Goal: Obtain resource: Download file/media

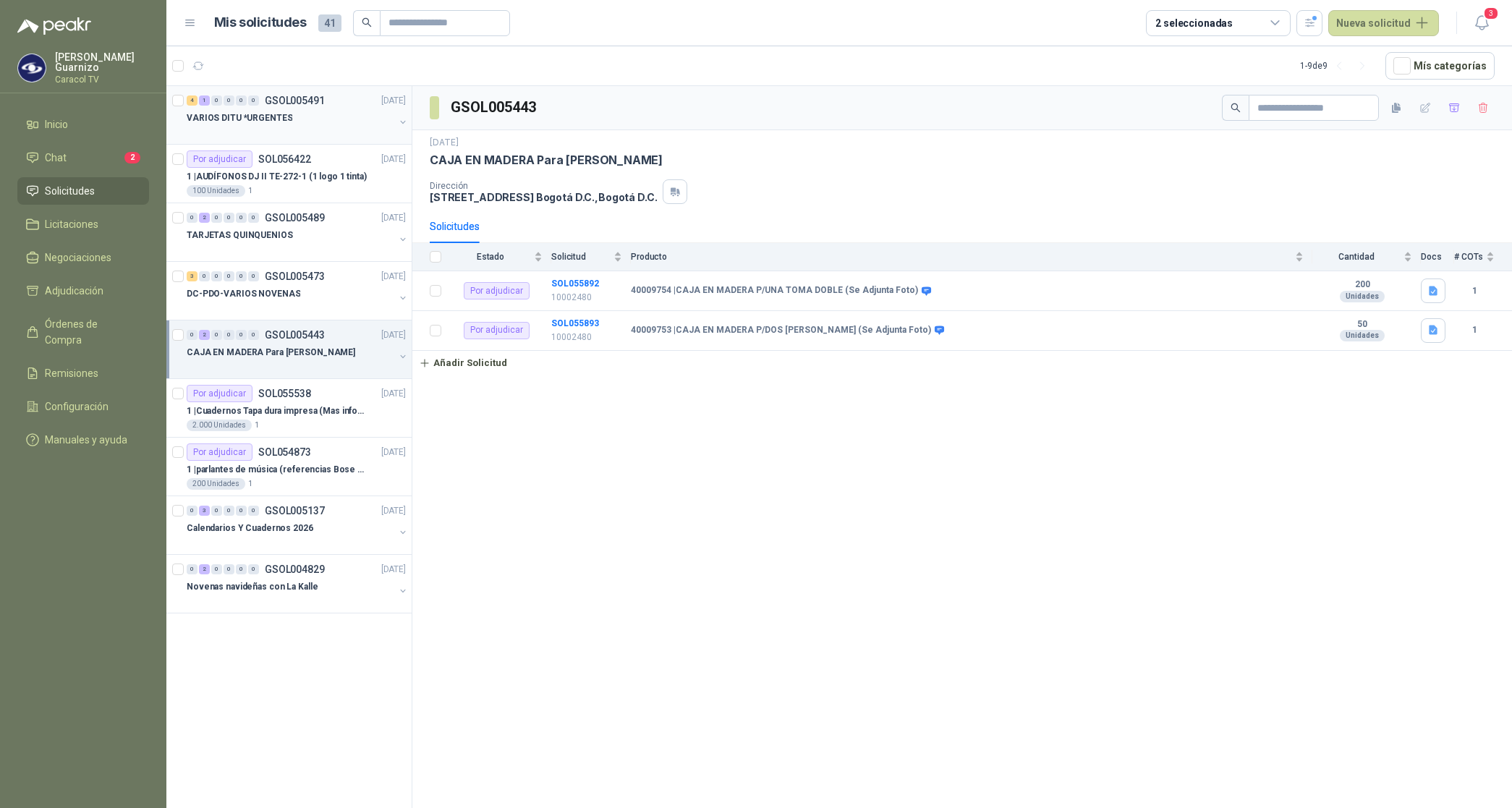
click at [252, 118] on p "VARIOS DITU *URGENTES" at bounding box center [240, 118] width 106 height 13
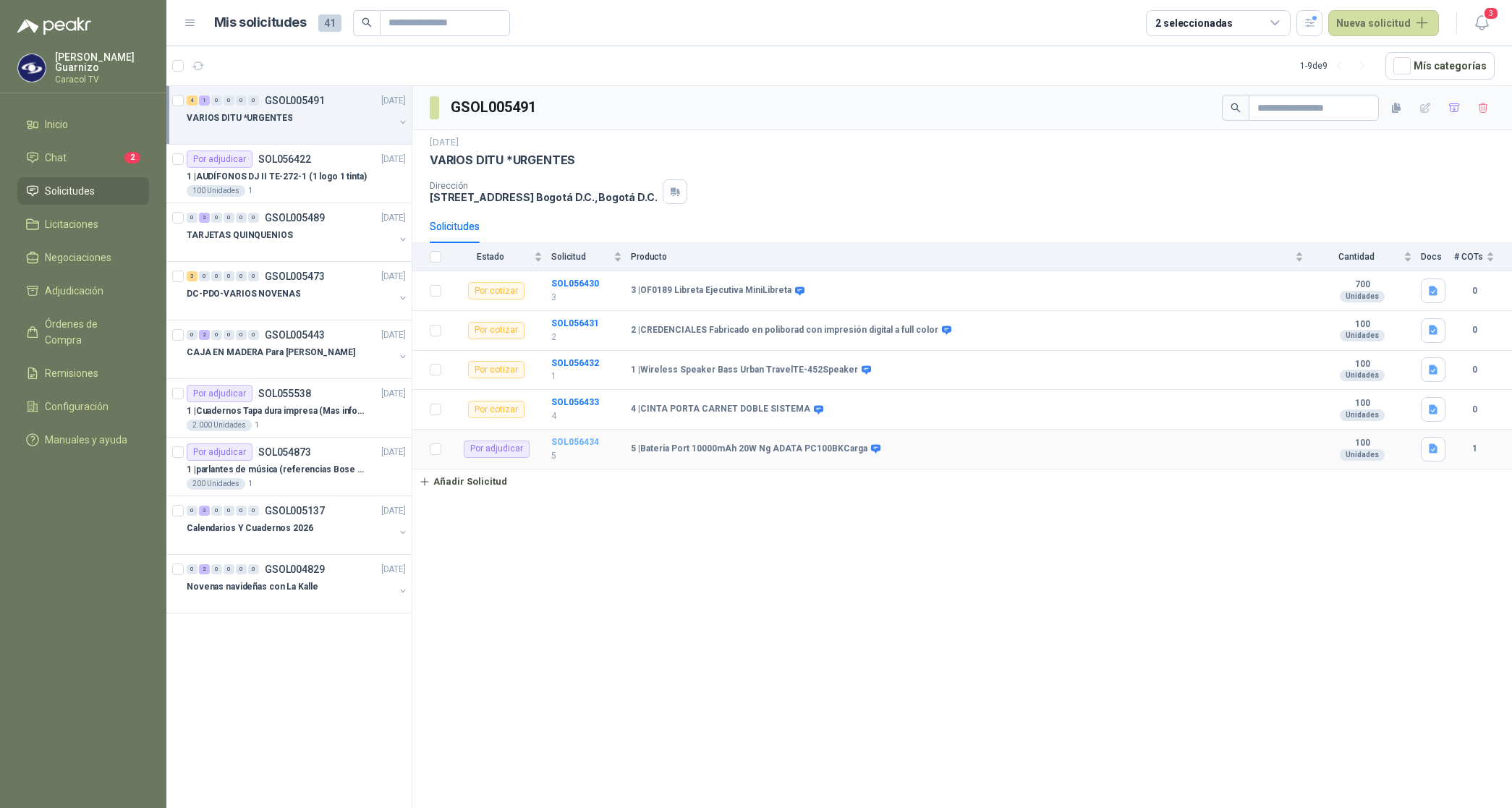
click at [588, 444] on b "SOL056434" at bounding box center [576, 442] width 48 height 11
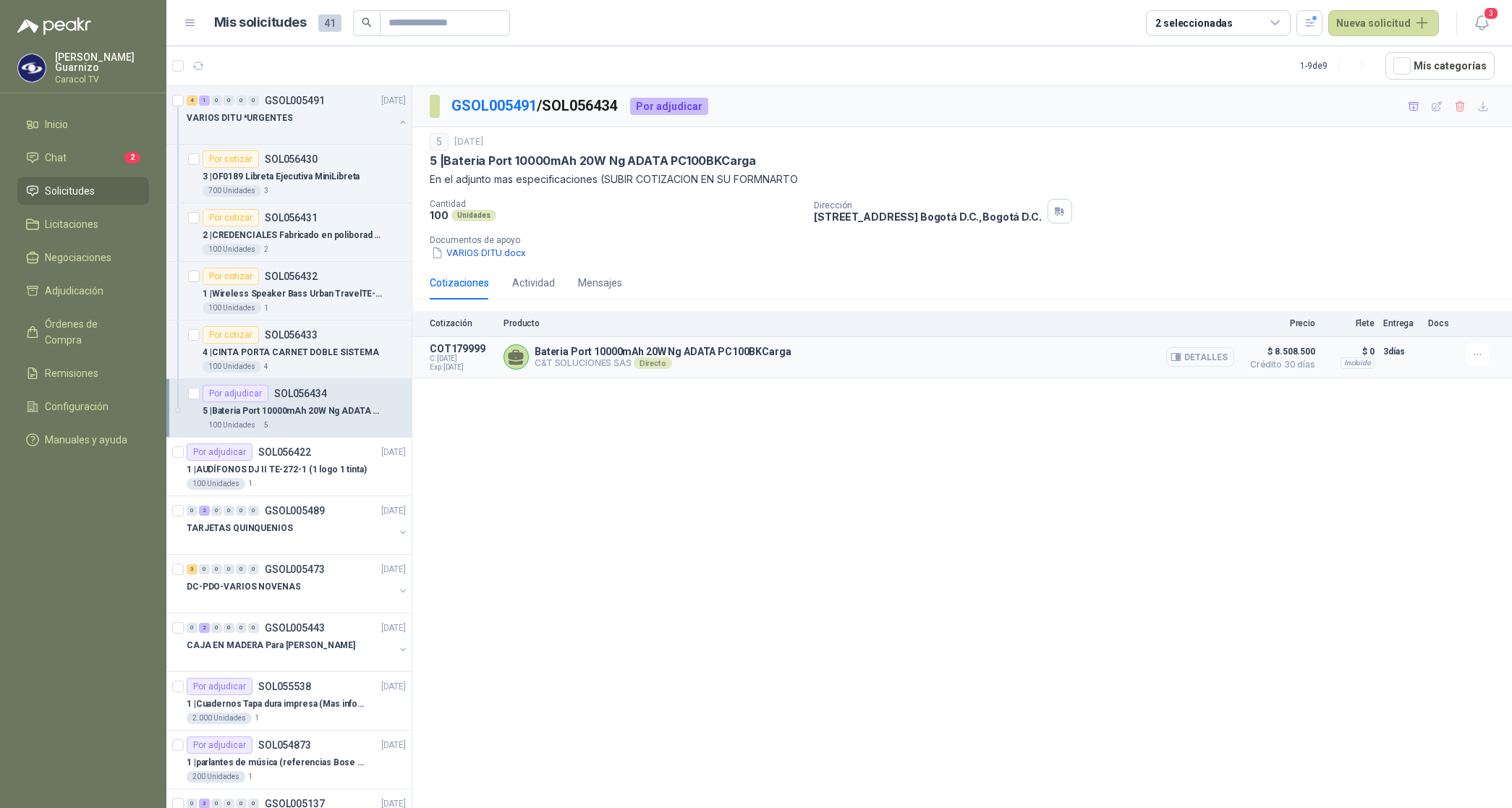
click at [1201, 359] on button "Detalles" at bounding box center [1200, 357] width 68 height 19
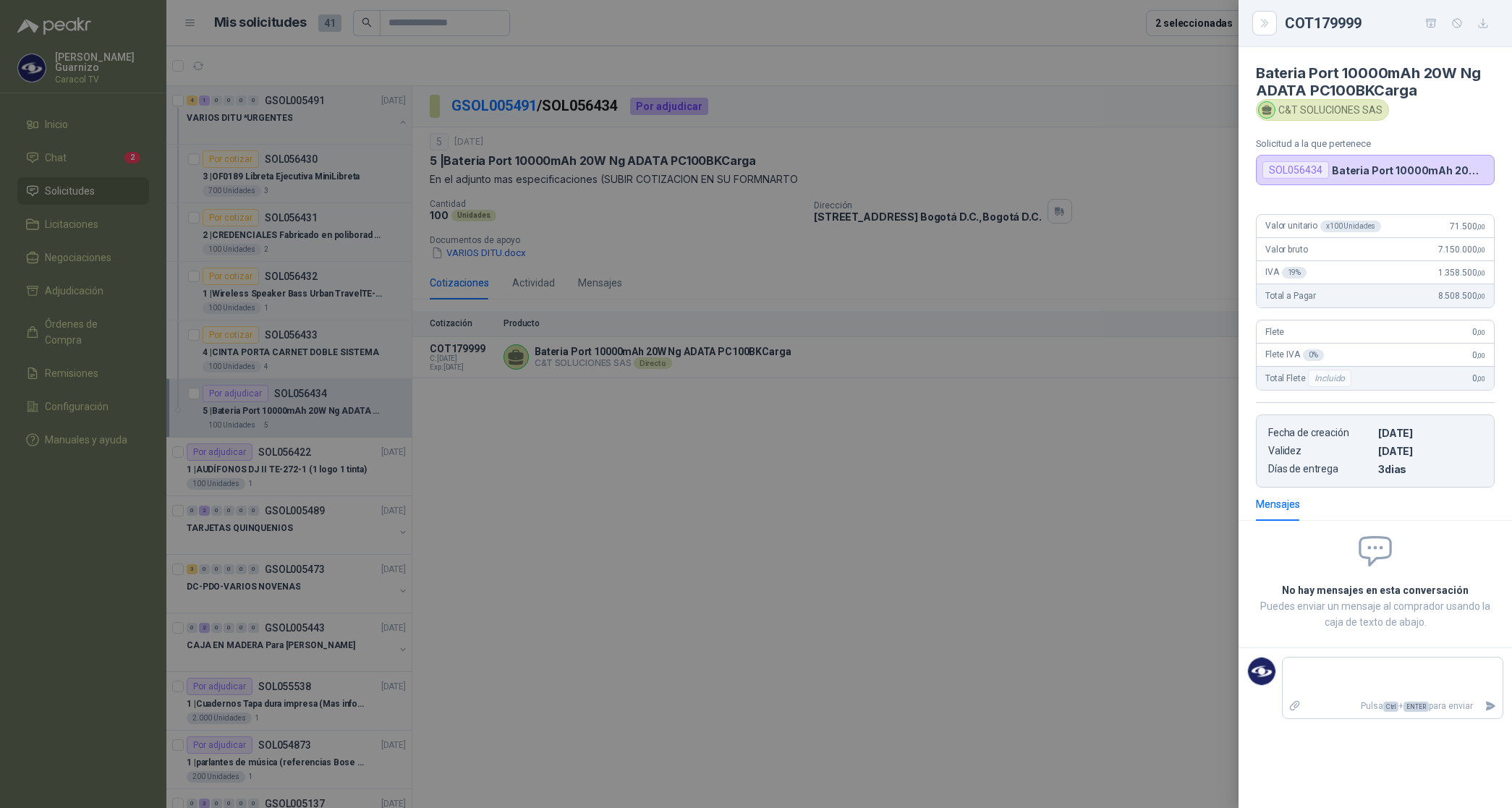
click at [807, 454] on div at bounding box center [756, 404] width 1512 height 808
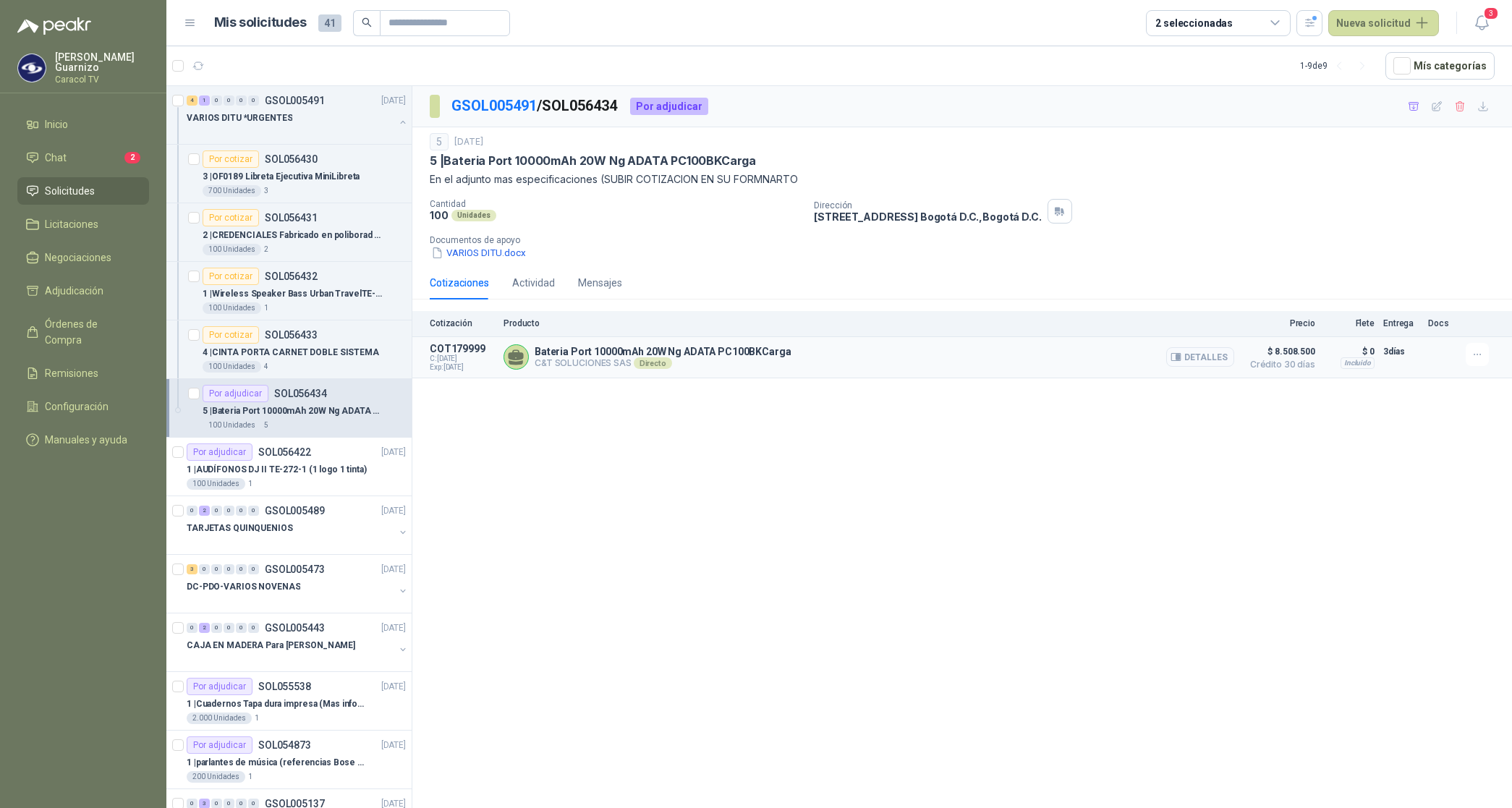
click at [1192, 357] on button "Detalles" at bounding box center [1200, 357] width 68 height 19
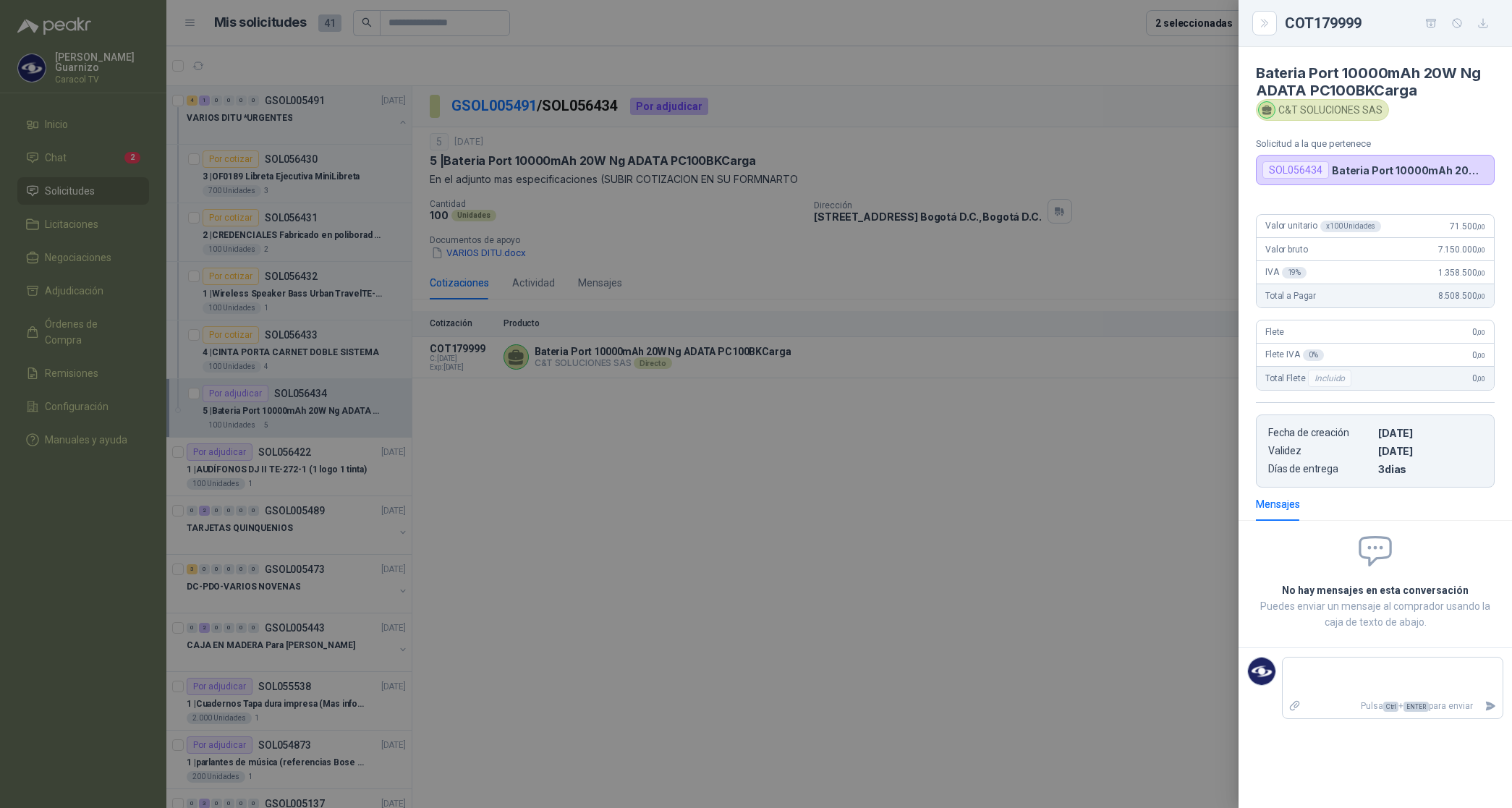
click at [932, 423] on div at bounding box center [756, 404] width 1512 height 808
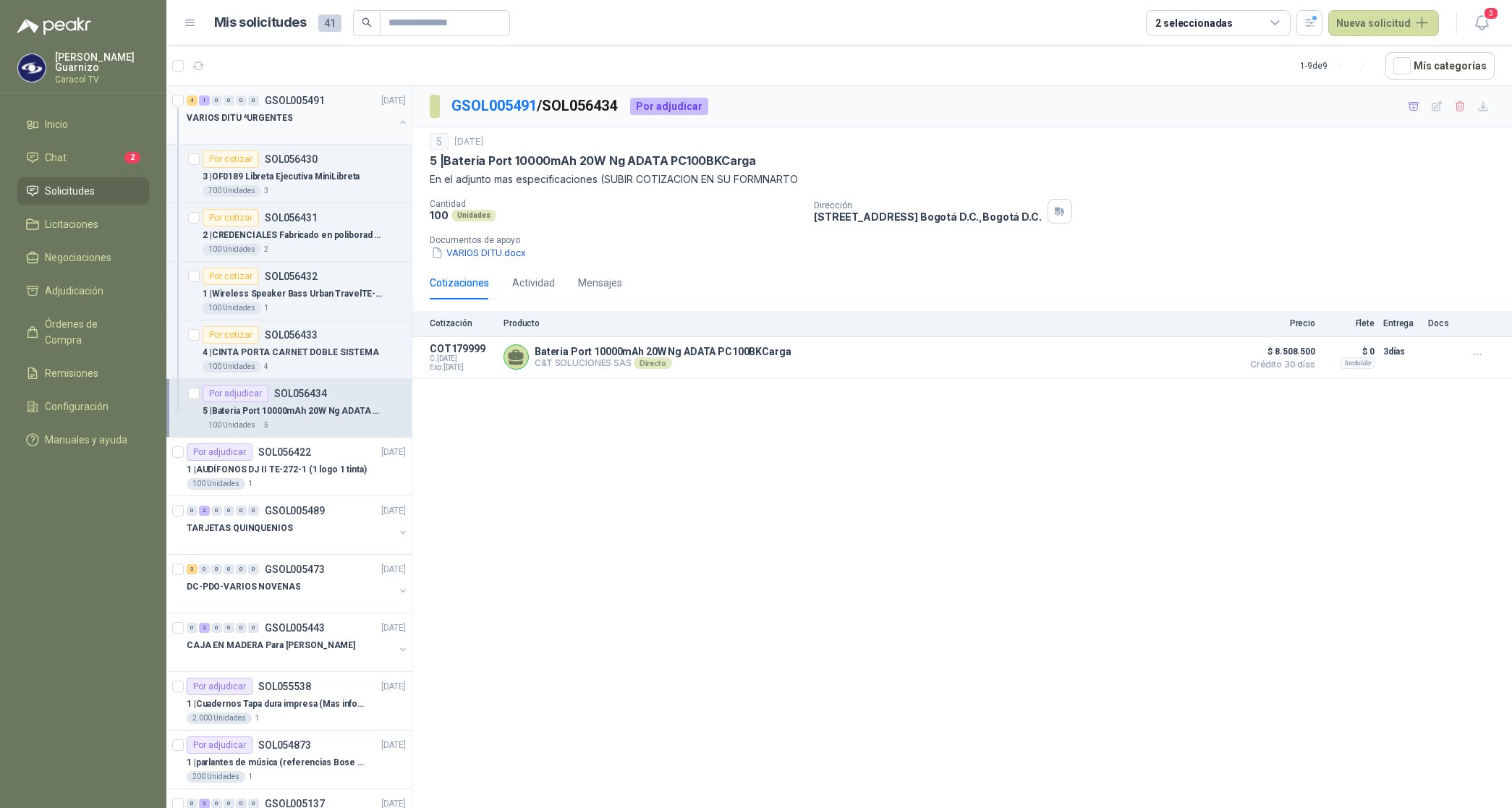
click at [249, 114] on p "VARIOS DITU *URGENTES" at bounding box center [240, 118] width 106 height 13
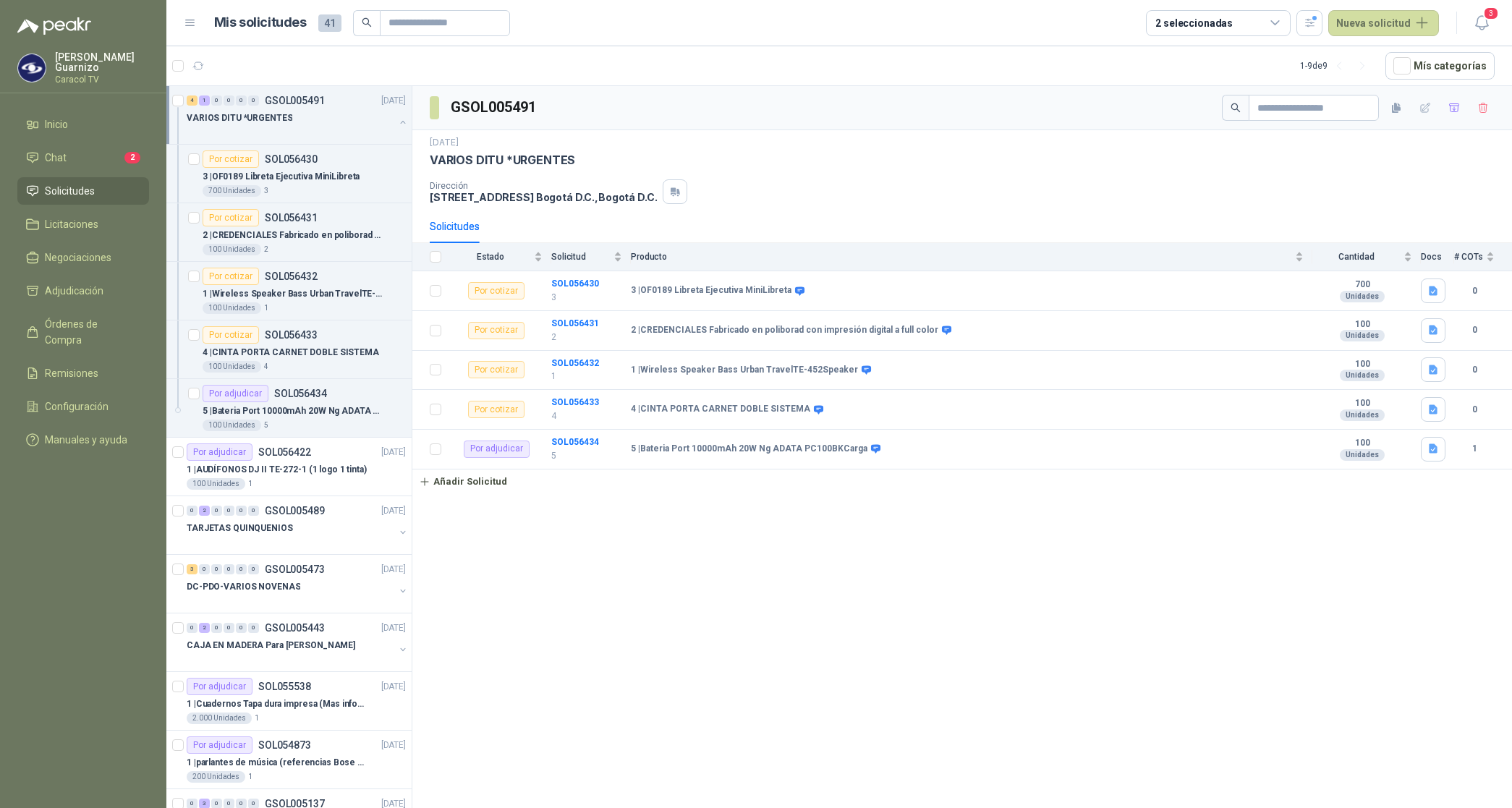
click at [249, 114] on p "VARIOS DITU *URGENTES" at bounding box center [240, 118] width 106 height 13
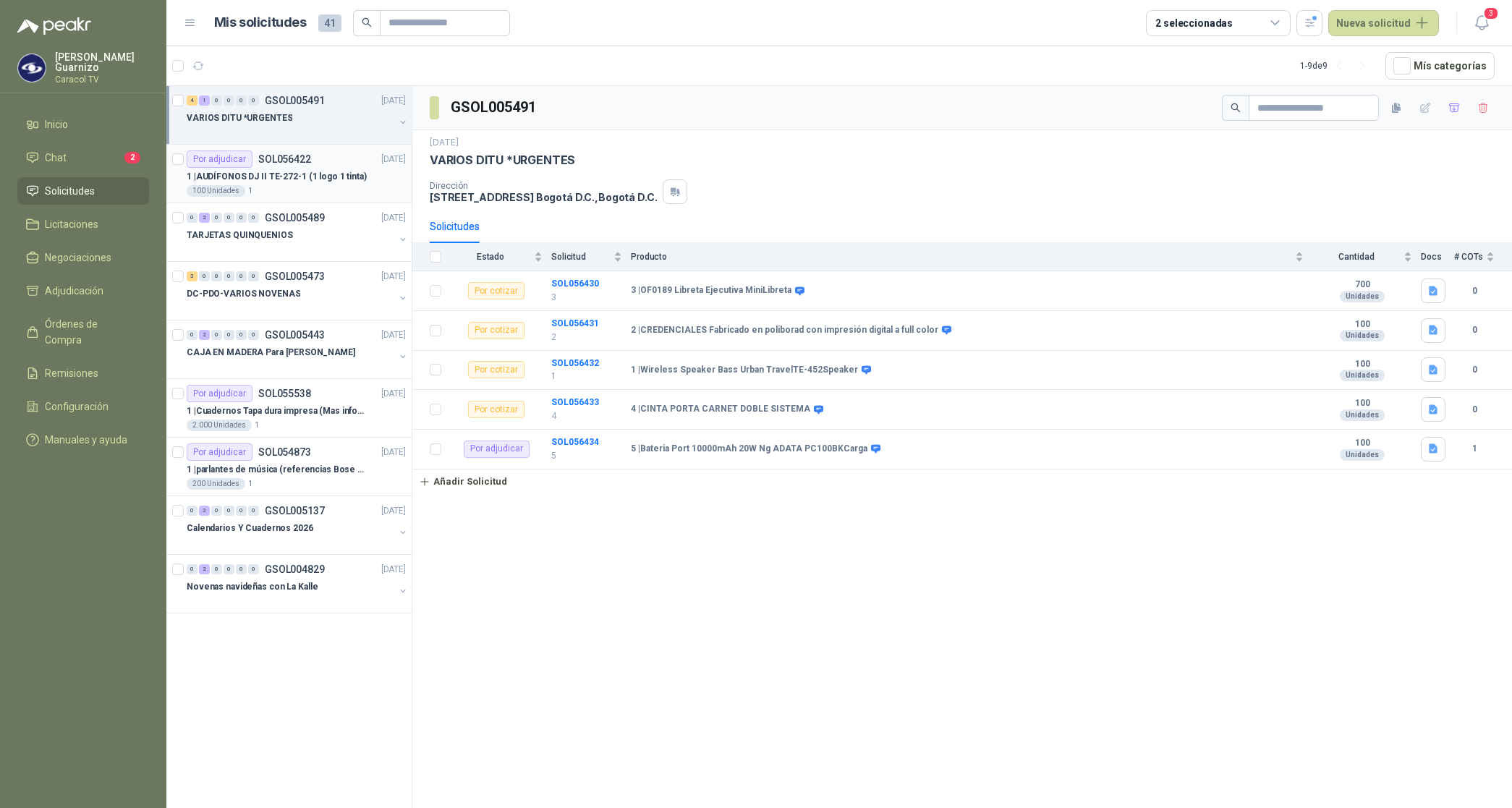
click at [281, 177] on p "1 | AUDÍFONOS DJ II TE-272-1 (1 logo 1 tinta)" at bounding box center [276, 177] width 180 height 13
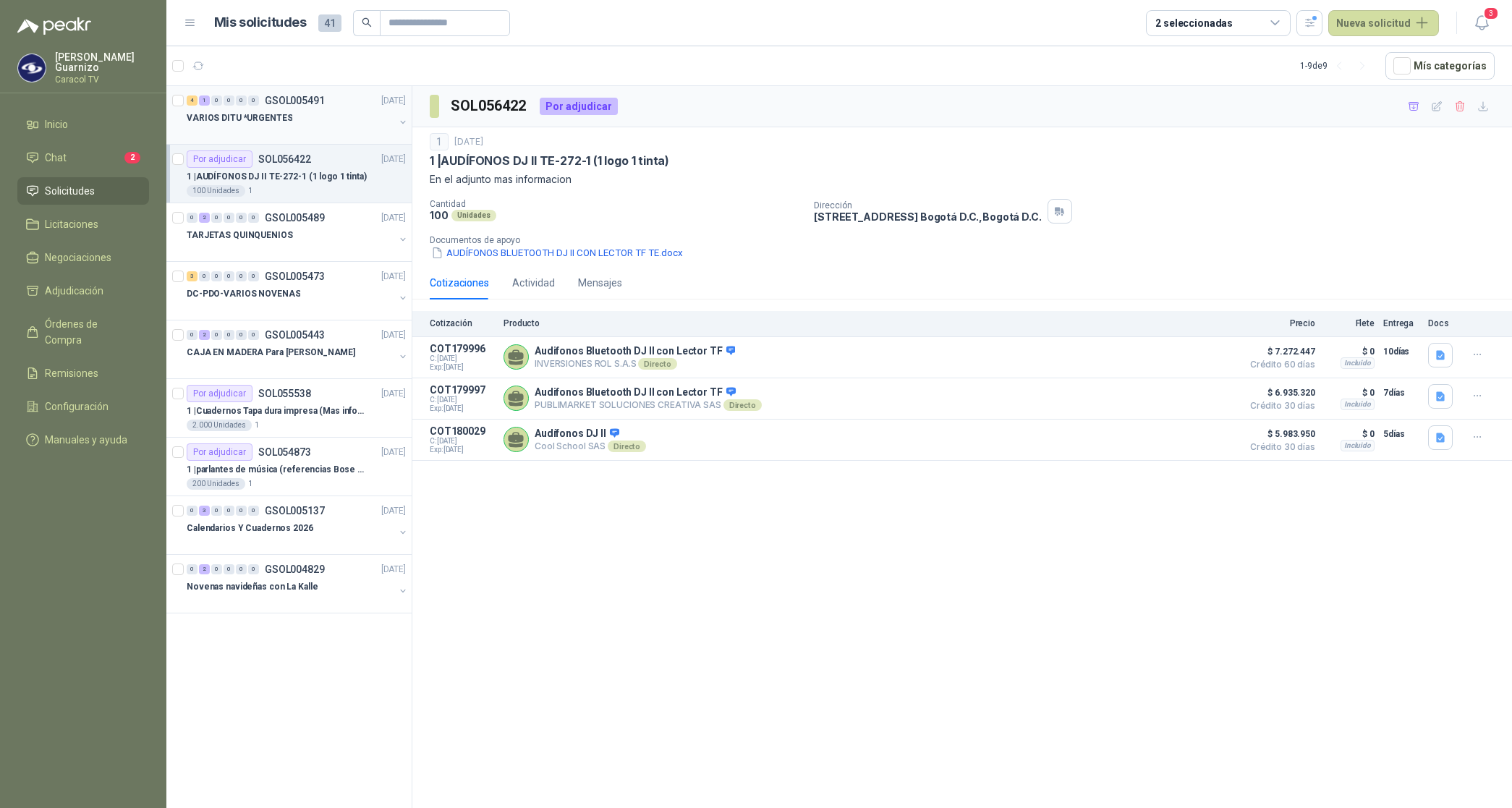
click at [254, 127] on div at bounding box center [291, 133] width 208 height 12
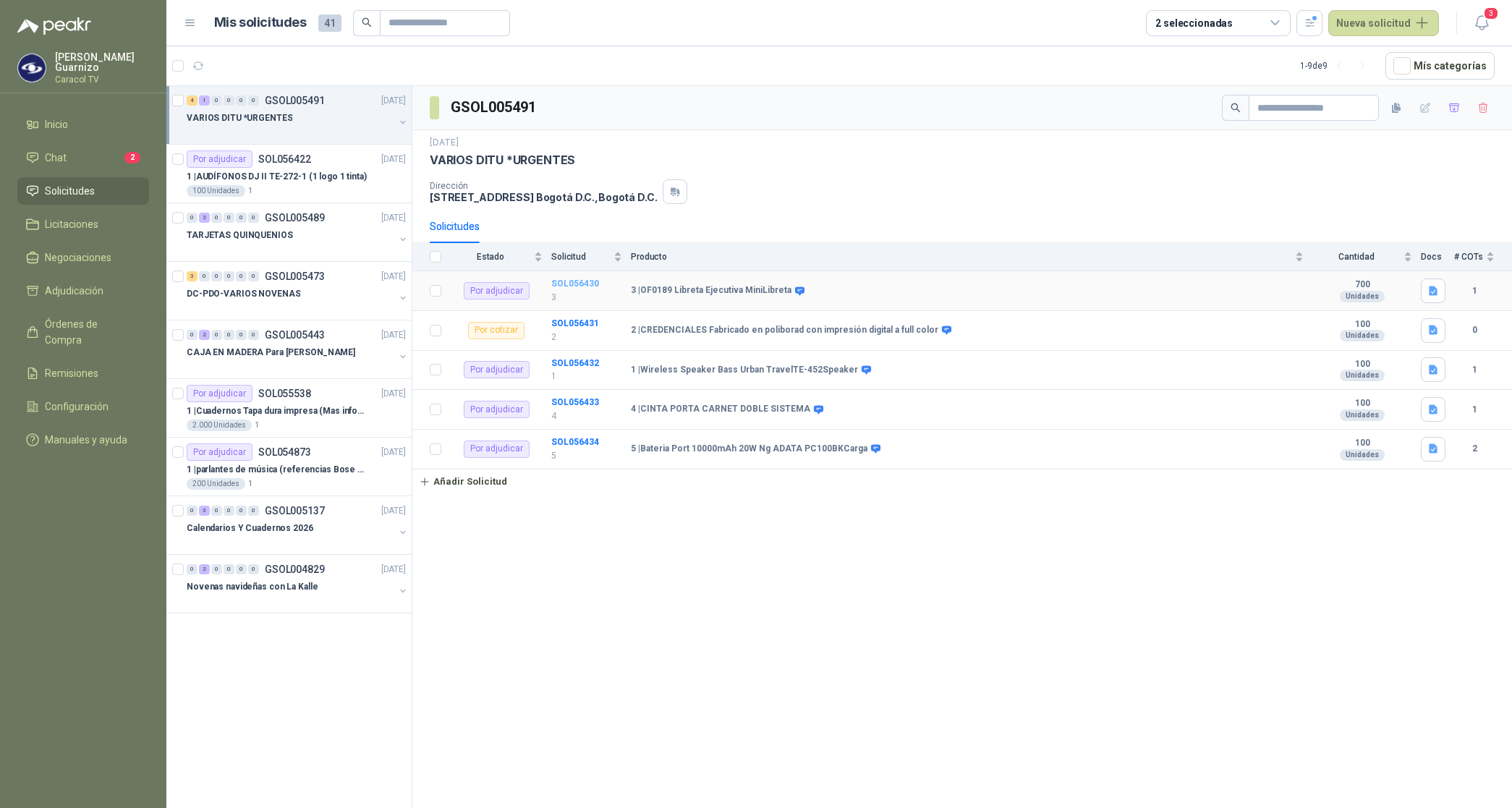
click at [573, 284] on b "SOL056430" at bounding box center [576, 283] width 48 height 11
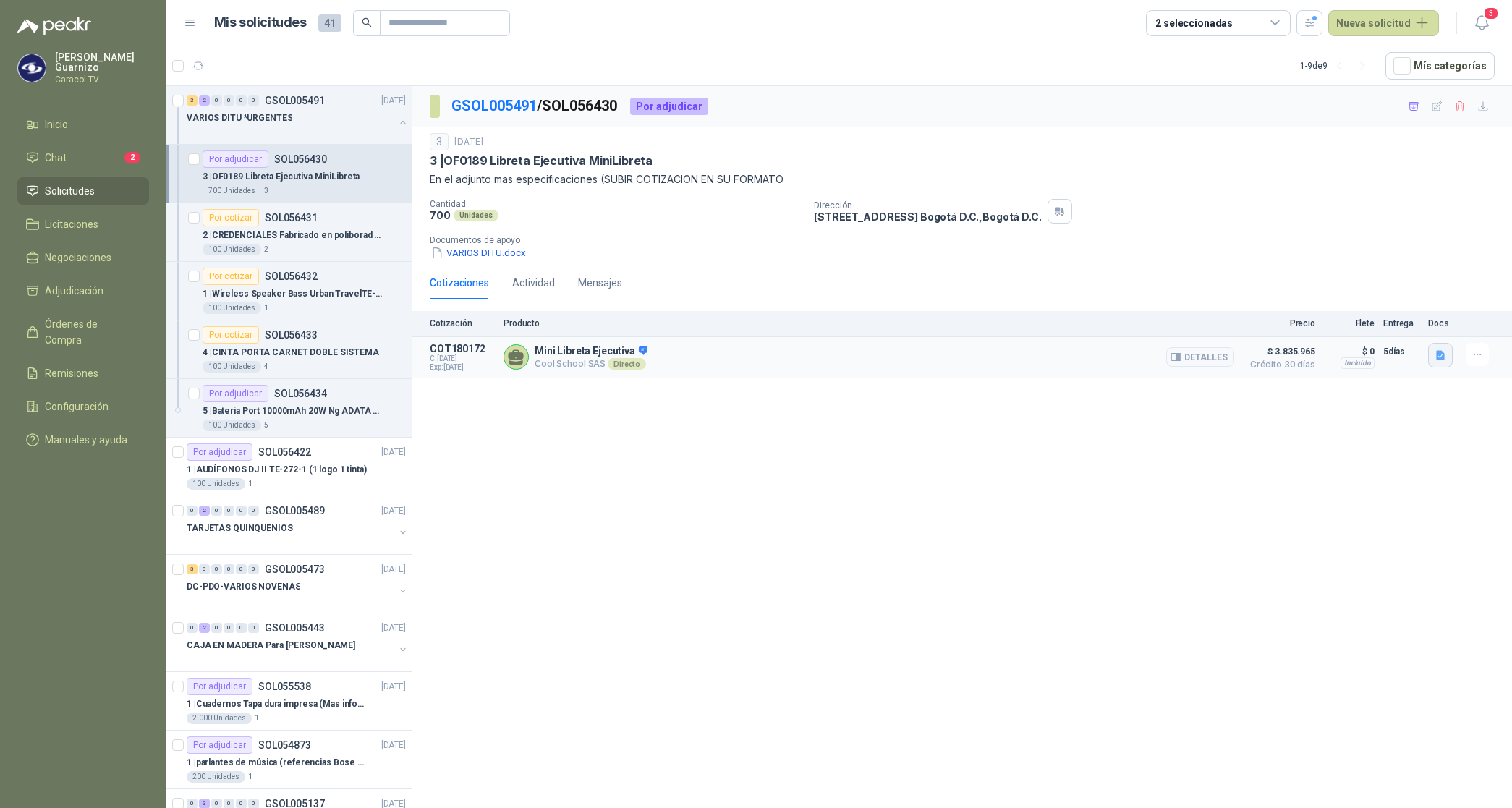
click at [1449, 353] on button "button" at bounding box center [1441, 355] width 25 height 25
click at [1378, 326] on button "Cotización Varios DITU [DATE] (2).pdf" at bounding box center [1355, 324] width 178 height 15
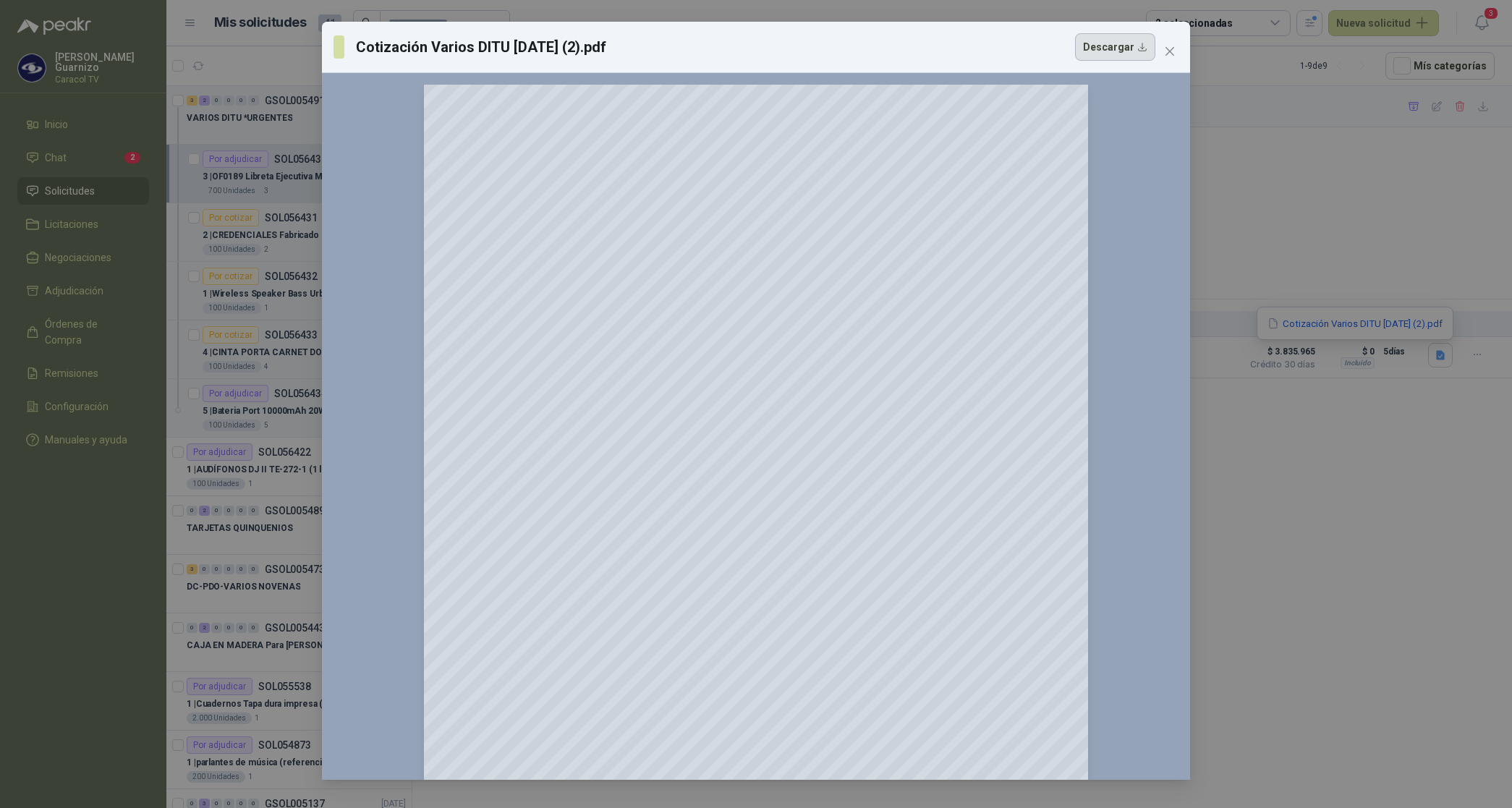
click at [1102, 43] on button "Descargar" at bounding box center [1115, 47] width 80 height 28
click at [1166, 45] on icon "close" at bounding box center [1170, 51] width 12 height 12
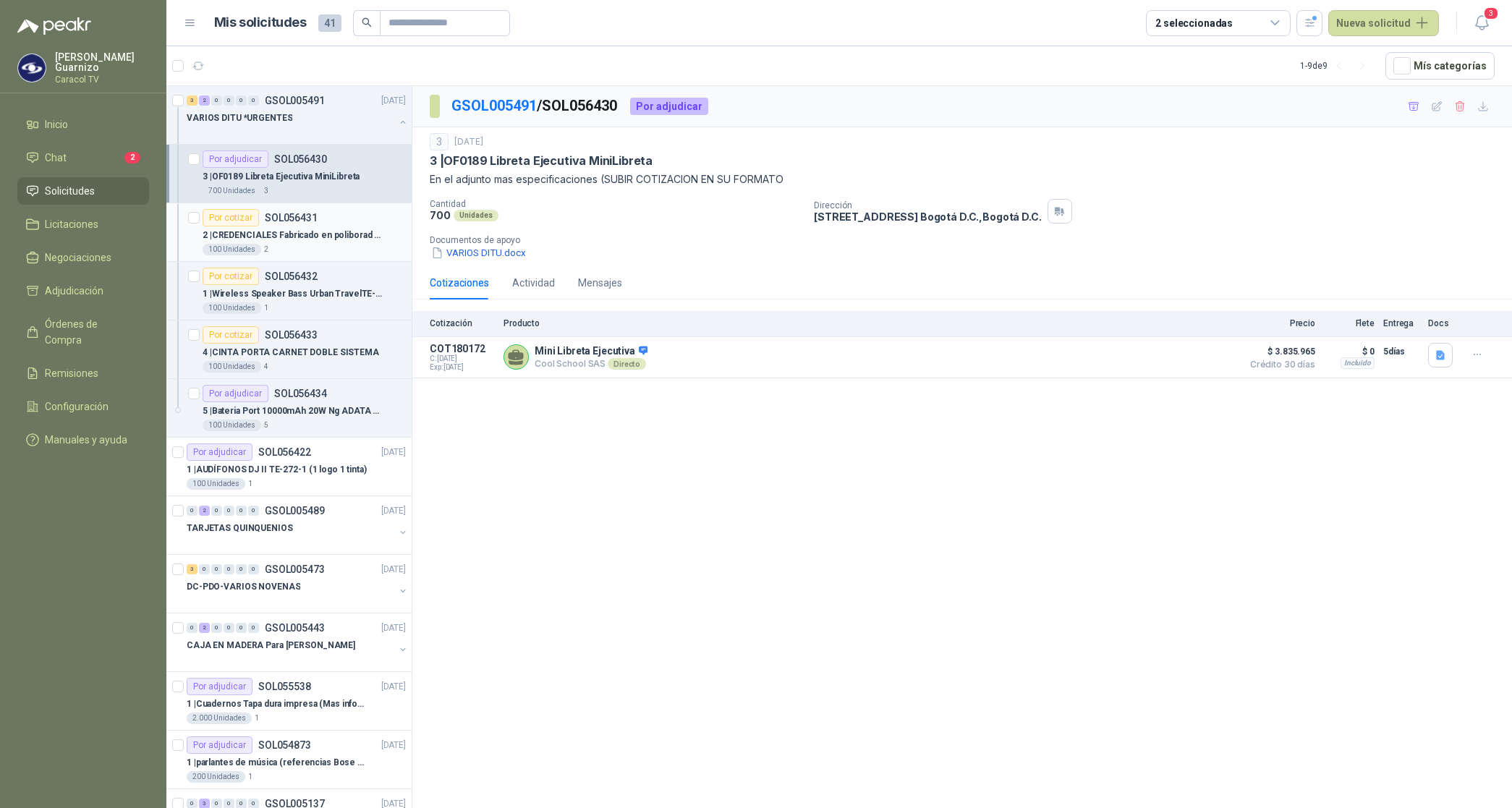
click at [322, 232] on p "2 | CREDENCIALES Fabricado en poliborad con impresión digital a full color" at bounding box center [292, 236] width 180 height 13
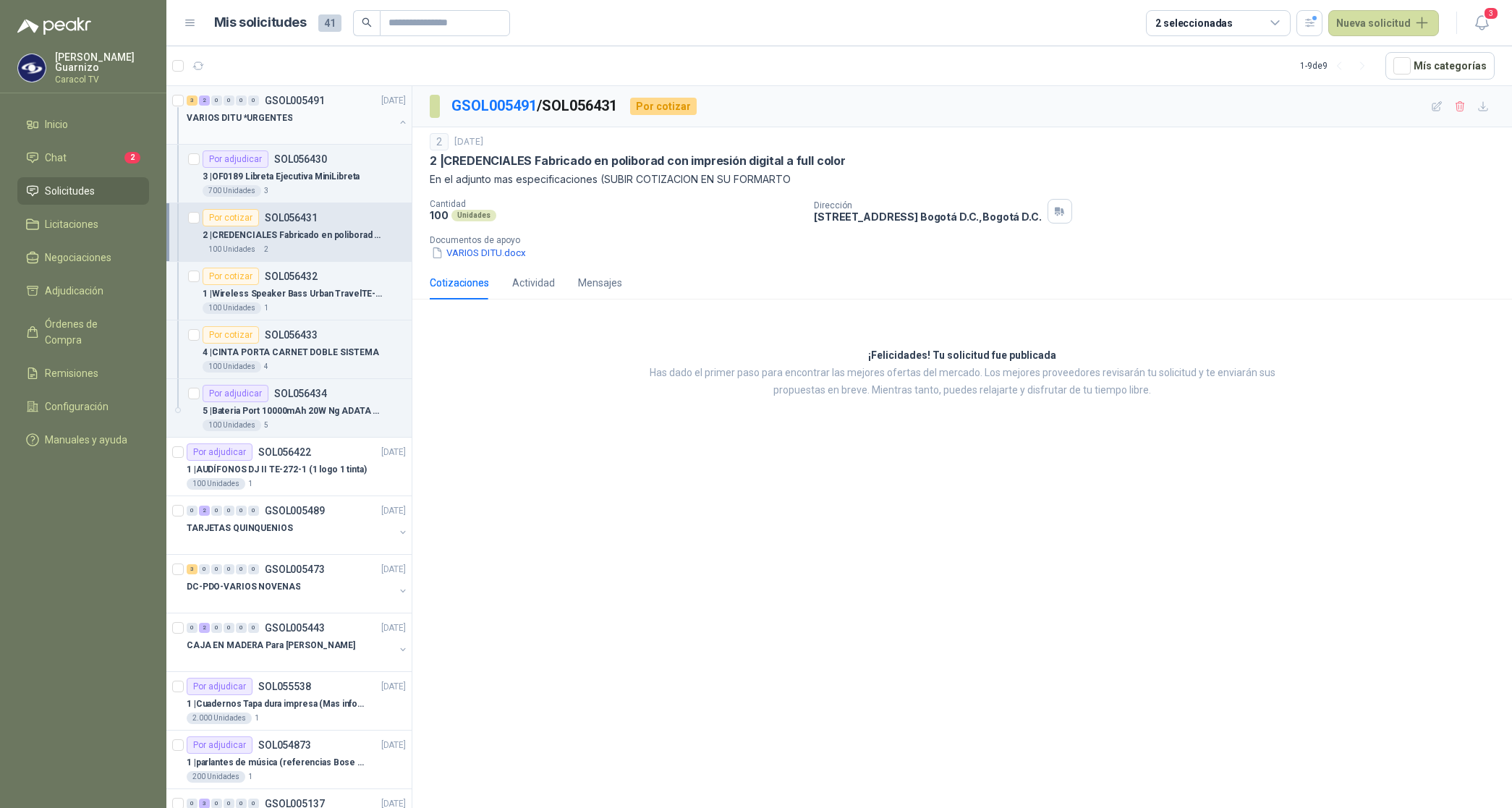
click at [237, 116] on p "VARIOS DITU *URGENTES" at bounding box center [240, 118] width 106 height 13
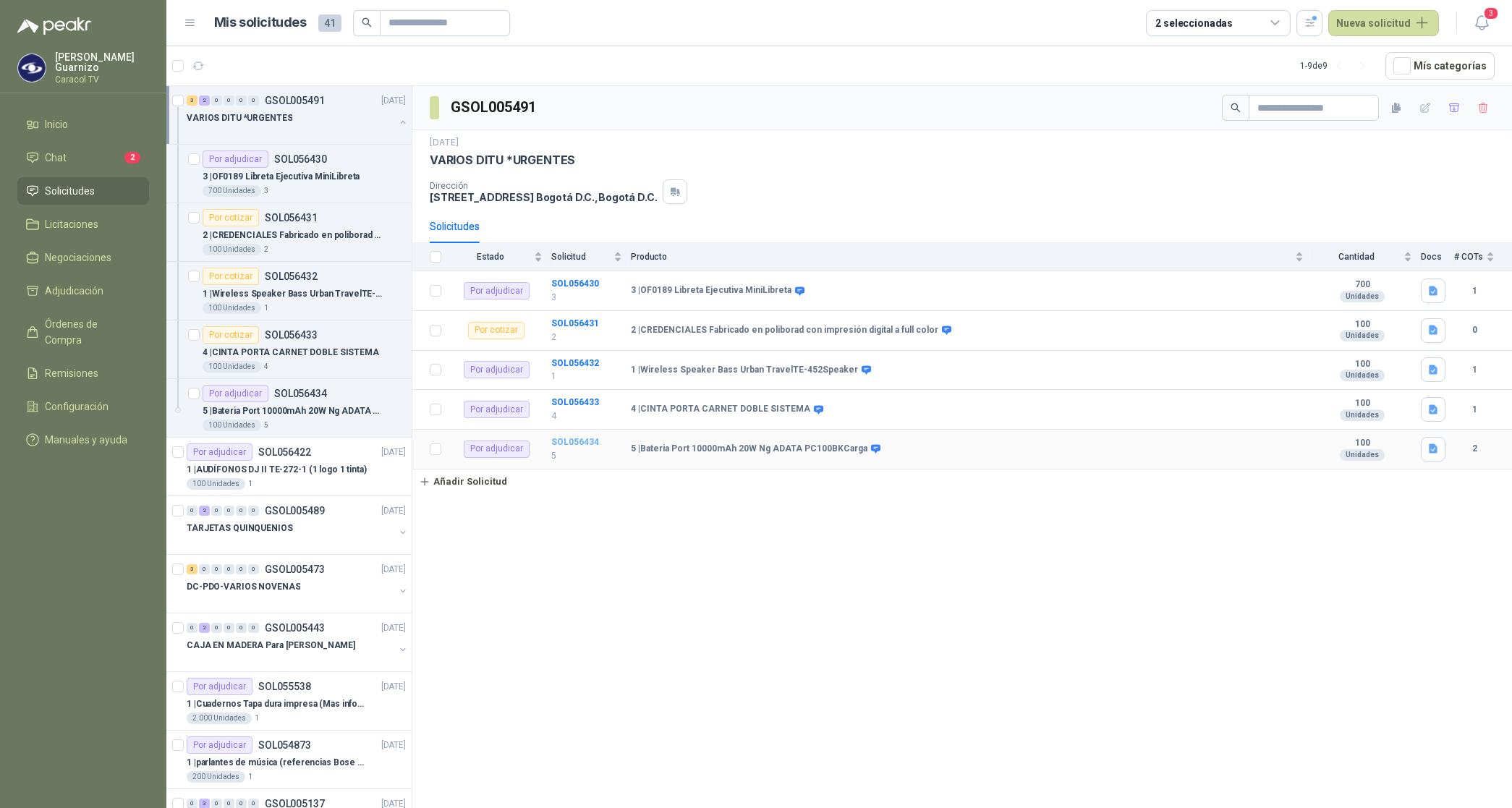
click at [564, 442] on b "SOL056434" at bounding box center [576, 442] width 48 height 11
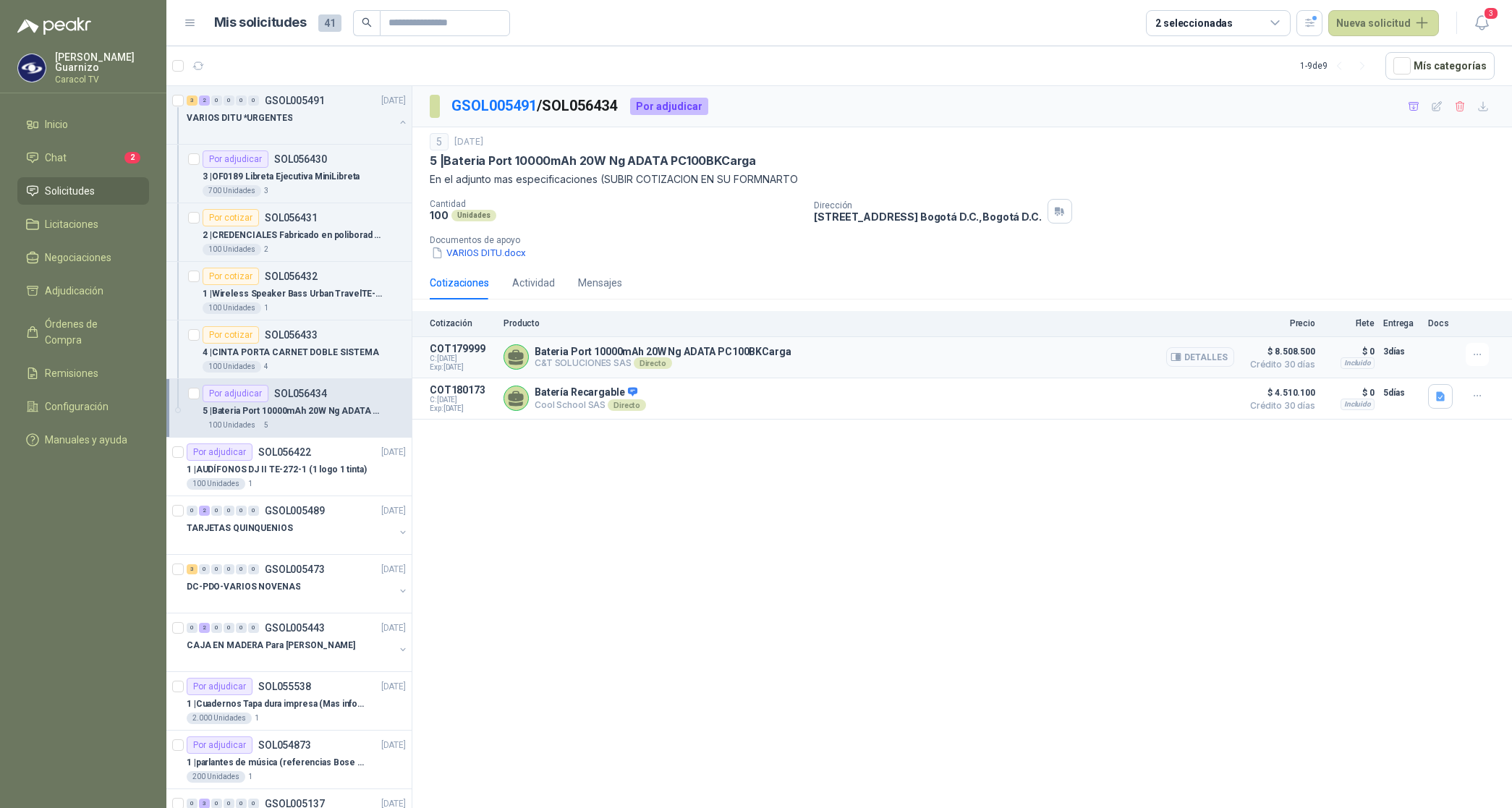
click at [1196, 358] on button "Detalles" at bounding box center [1200, 357] width 68 height 19
